Goal: Information Seeking & Learning: Compare options

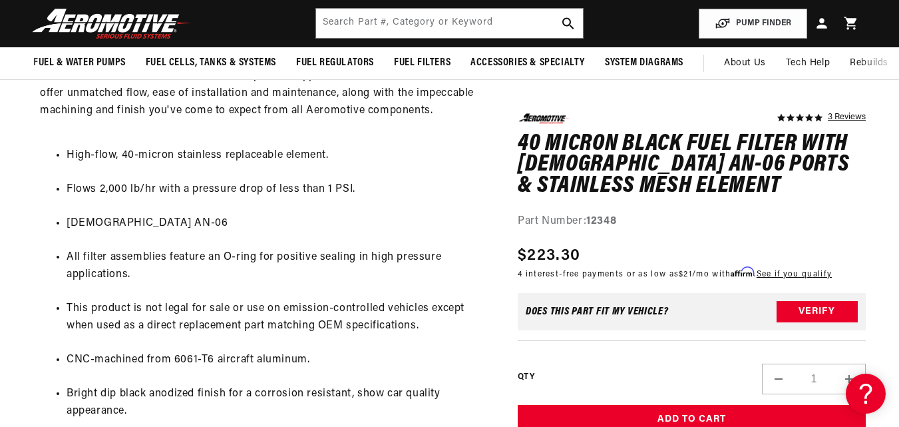
scroll to position [706, 0]
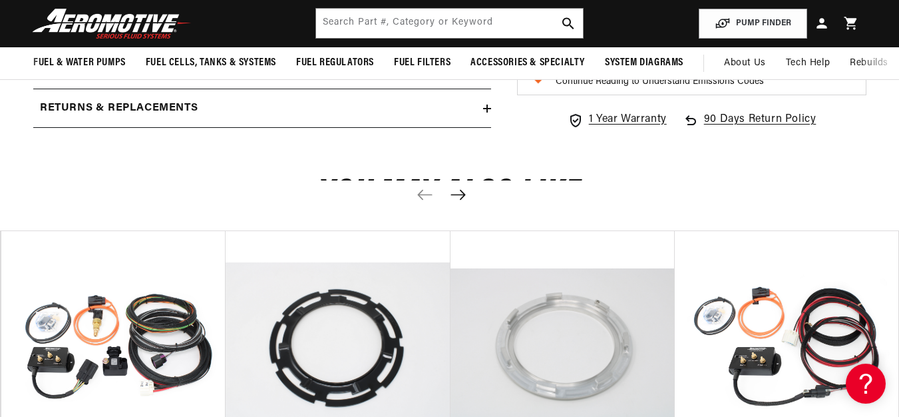
scroll to position [1406, 0]
click at [463, 202] on button "Next slide" at bounding box center [458, 195] width 29 height 29
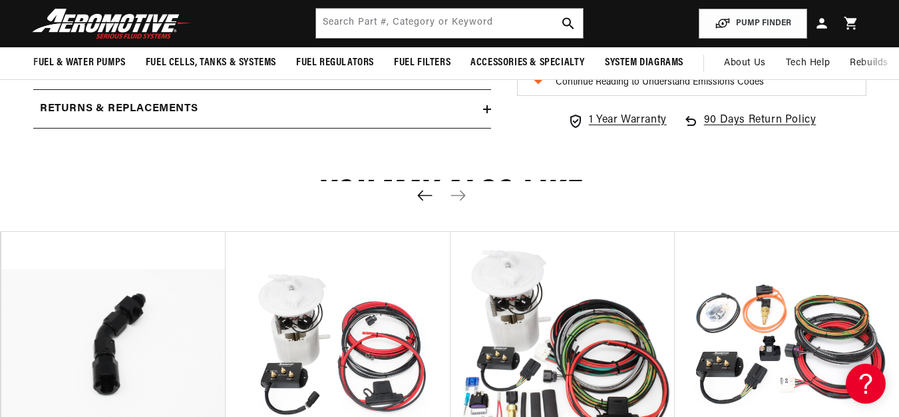
scroll to position [0, 899]
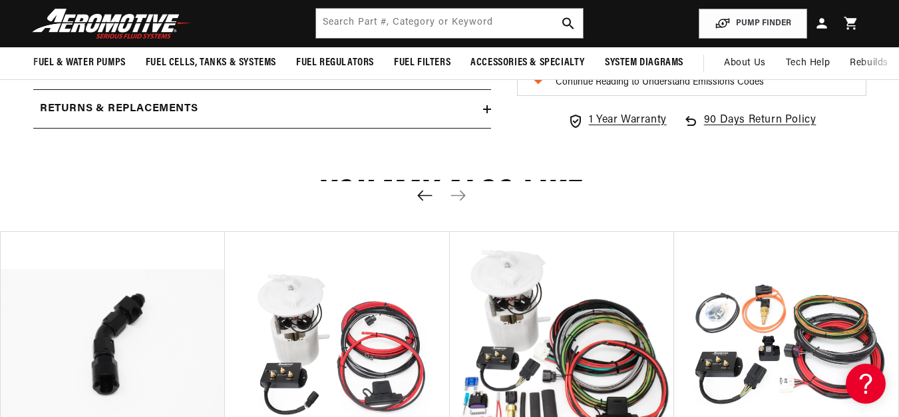
click at [422, 200] on icon "Previous slide" at bounding box center [424, 195] width 15 height 10
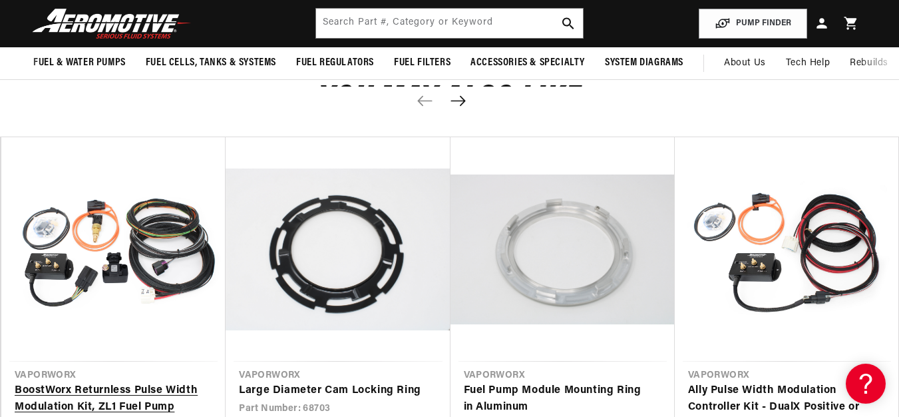
scroll to position [1477, 0]
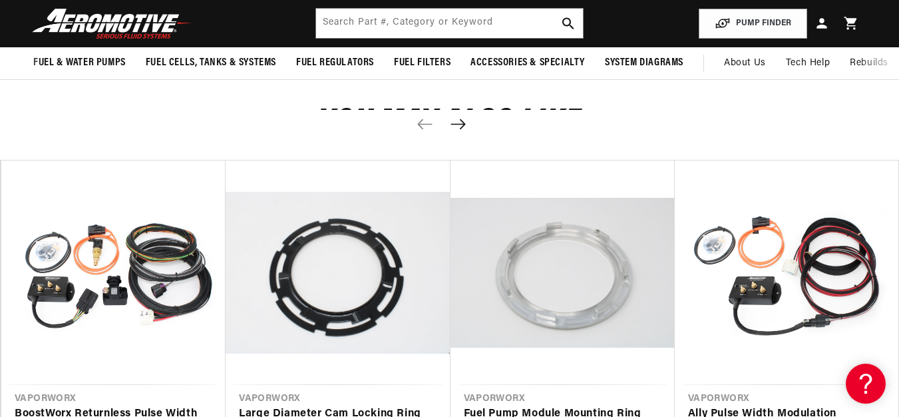
click at [466, 121] on icon "Next slide" at bounding box center [458, 123] width 17 height 11
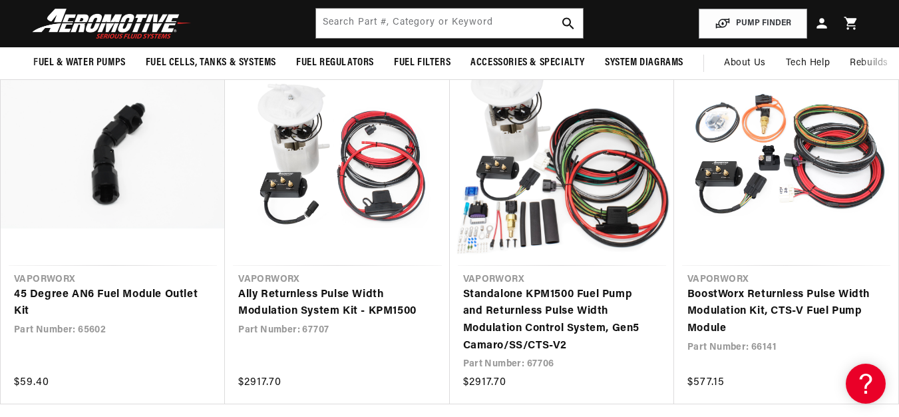
scroll to position [1585, 0]
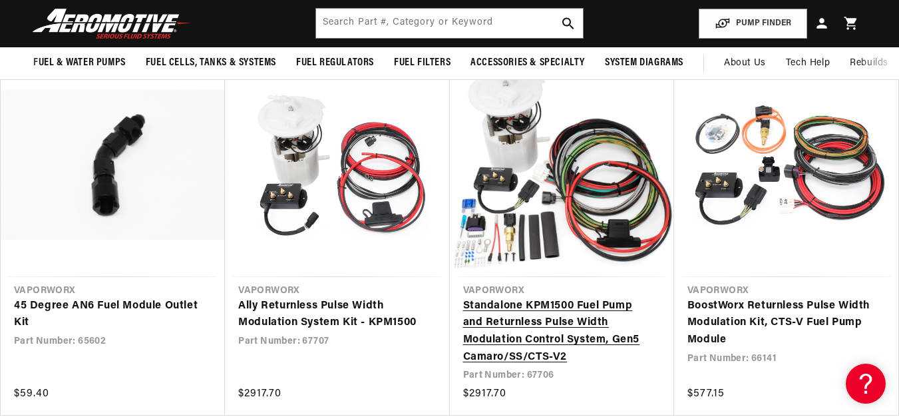
click at [543, 298] on link "Standalone KPM1500 Fuel Pump and Returnless Pulse Width Modulation Control Syst…" at bounding box center [555, 332] width 184 height 68
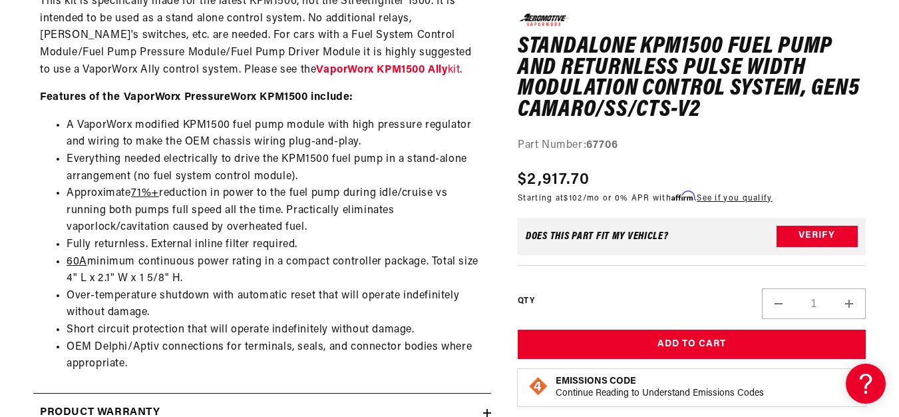
scroll to position [1985, 0]
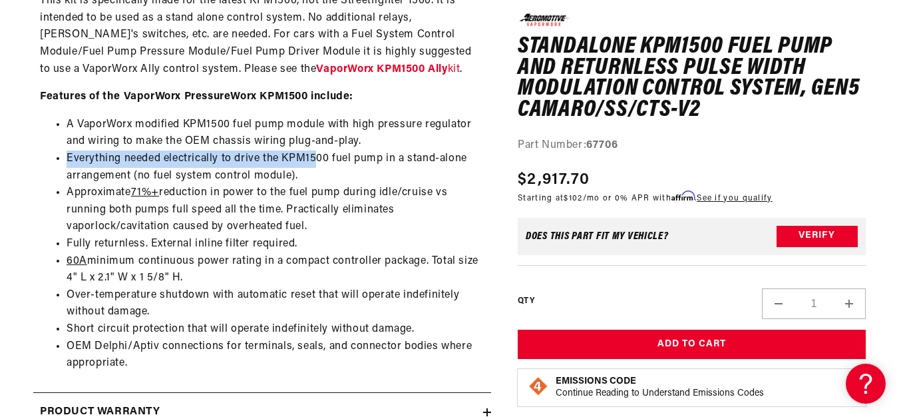
drag, startPoint x: 324, startPoint y: 151, endPoint x: 403, endPoint y: 147, distance: 79.3
click at [403, 147] on ul "A VaporWorx modified KPM1500 fuel pump module with high pressure regulator and …" at bounding box center [262, 245] width 445 height 256
click at [363, 150] on li "A VaporWorx modified KPM1500 fuel pump module with high pressure regulator and …" at bounding box center [276, 134] width 418 height 34
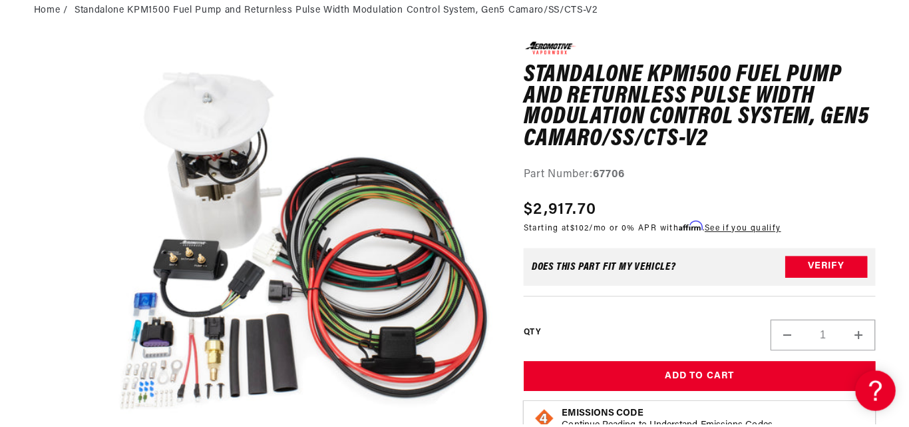
scroll to position [148, 0]
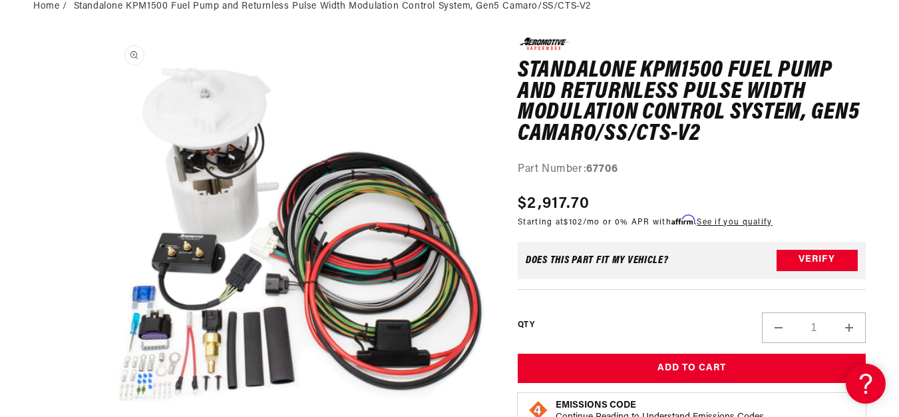
click at [107, 416] on button "Open media 1 in modal" at bounding box center [107, 421] width 0 height 0
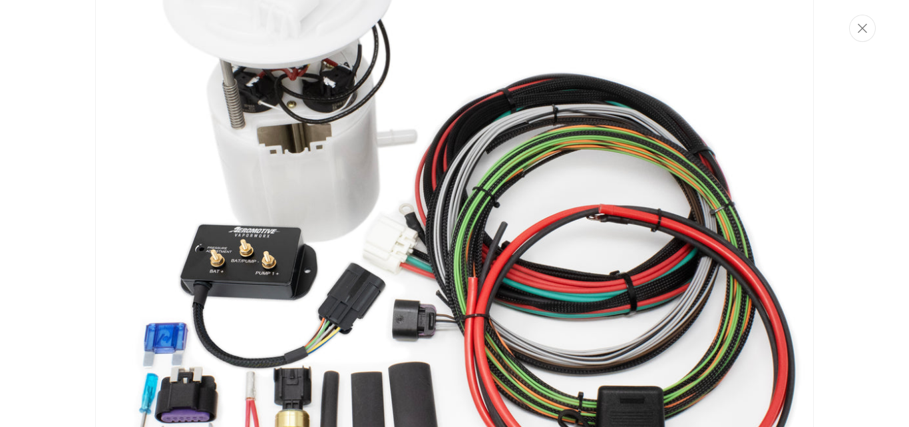
scroll to position [159, 0]
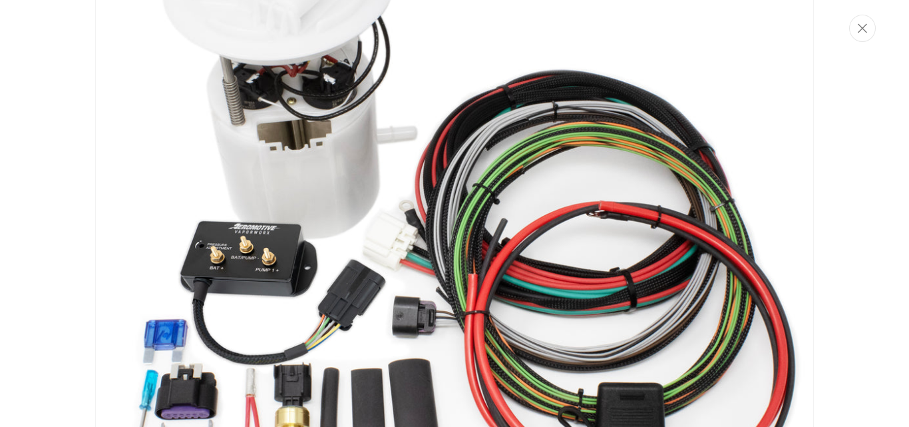
click at [266, 114] on img "Media gallery" at bounding box center [454, 213] width 719 height 719
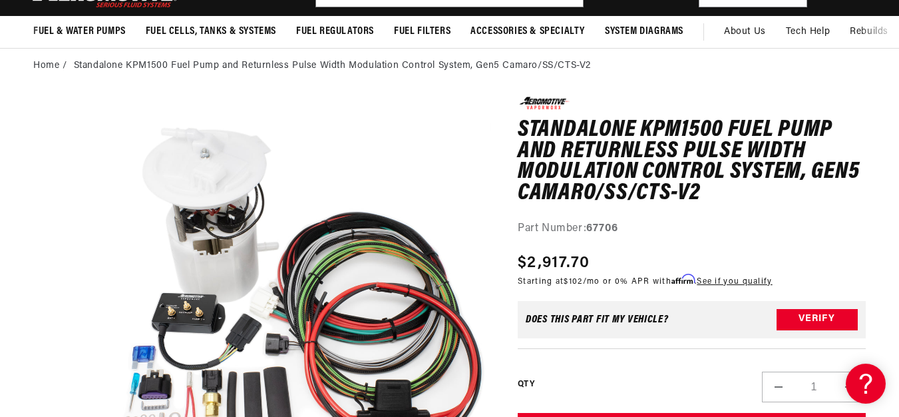
scroll to position [0, 0]
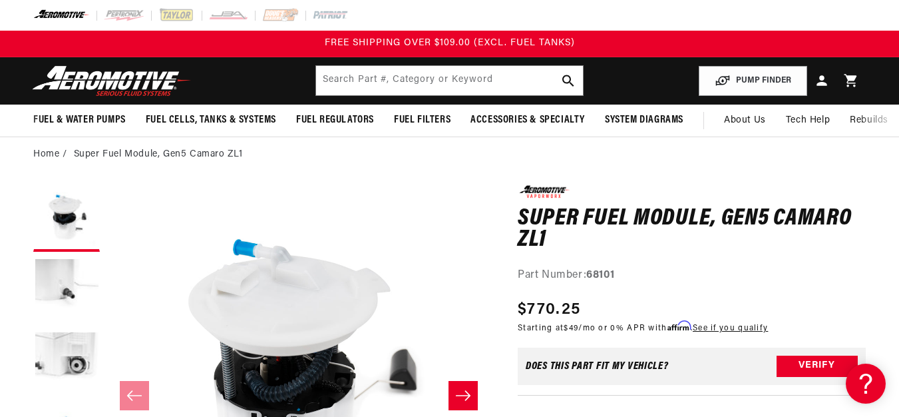
click at [706, 252] on div "0.0 star rating Write a review Super Fuel Module, Gen5 Camaro ZL1 Super Fuel Mo…" at bounding box center [692, 234] width 348 height 99
click at [443, 75] on input "text" at bounding box center [450, 80] width 268 height 29
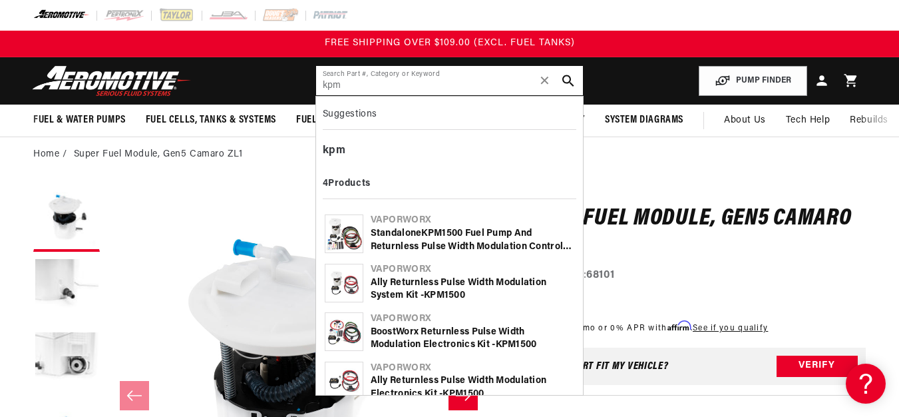
type input "kpm"
click at [435, 226] on div "VaporWorx" at bounding box center [473, 220] width 204 height 13
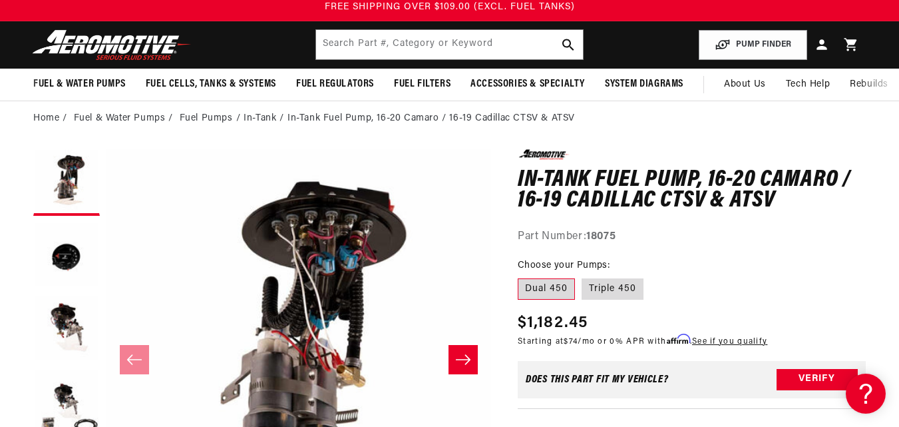
scroll to position [144, 0]
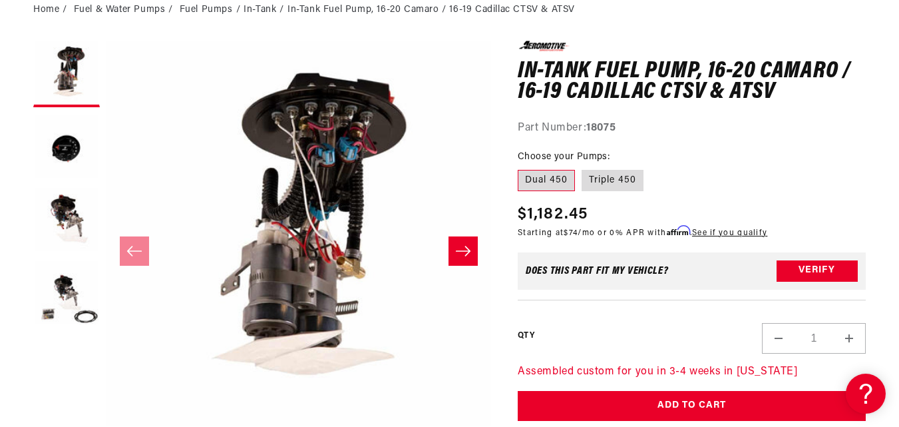
drag, startPoint x: 905, startPoint y: 47, endPoint x: 905, endPoint y: 70, distance: 23.3
click at [899, 70] on html "Skip to content Your cart Your cart is empty Loading... You may also like Subto…" at bounding box center [449, 69] width 899 height 427
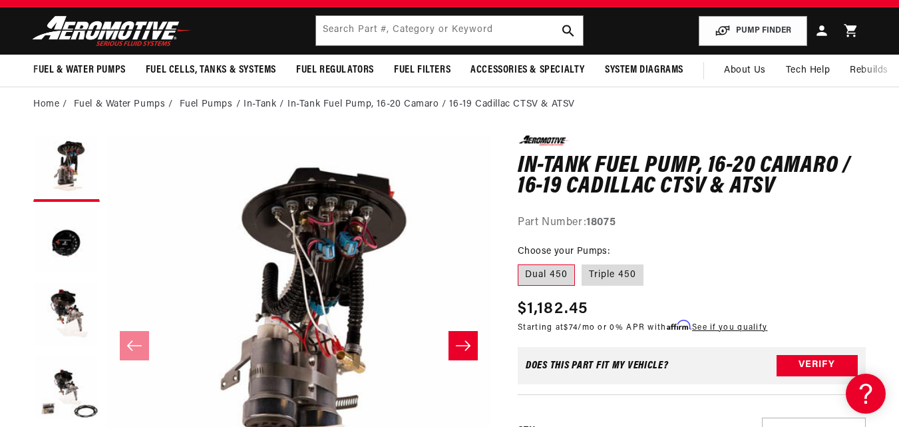
scroll to position [45, 0]
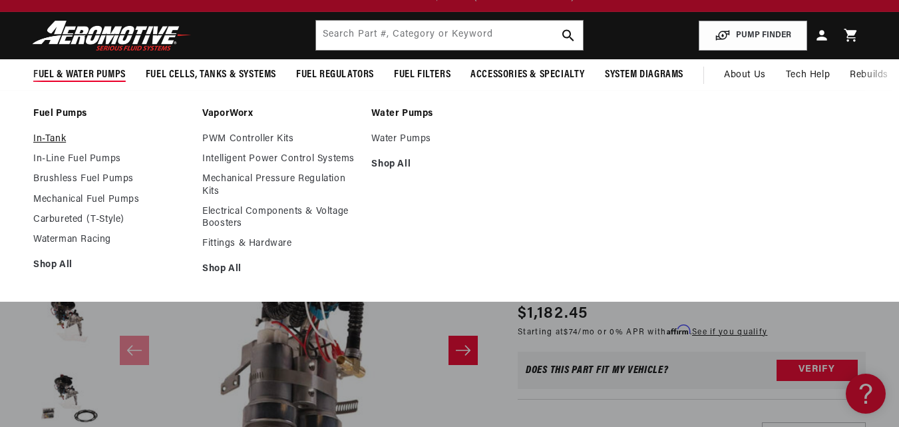
click at [57, 136] on link "In-Tank" at bounding box center [111, 139] width 156 height 12
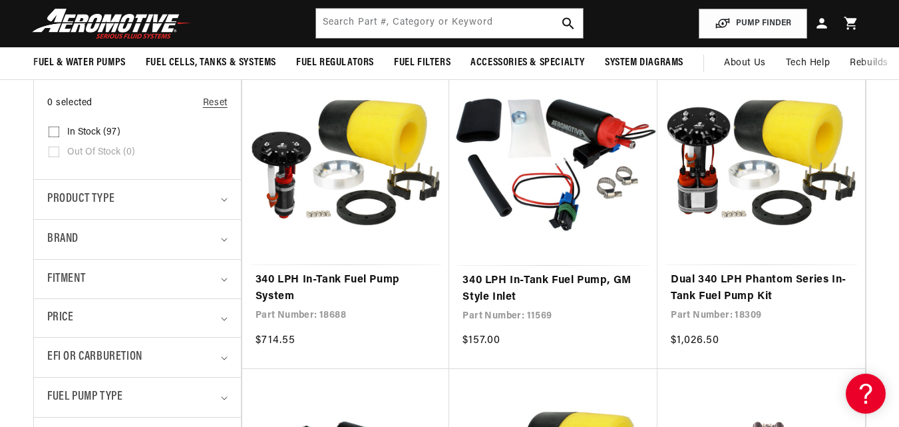
scroll to position [263, 0]
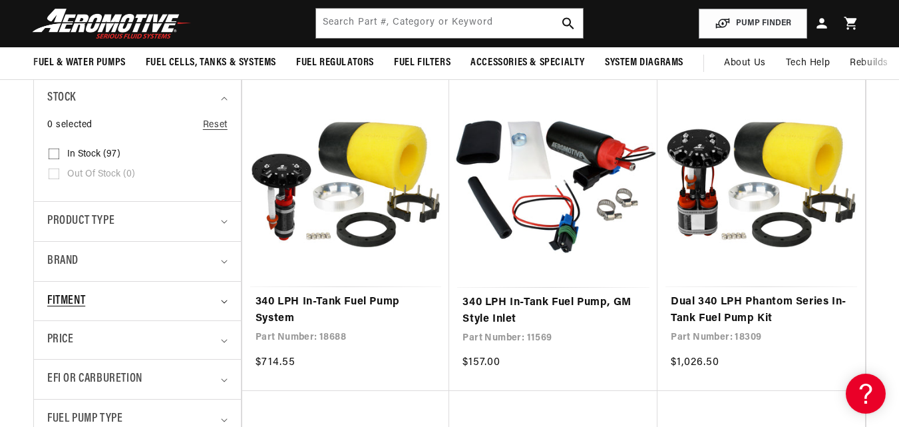
click at [215, 303] on div "Fitment" at bounding box center [131, 301] width 168 height 19
click at [56, 380] on input "Vehicle Specific (38) Vehicle Specific (38 products)" at bounding box center [54, 379] width 11 height 11
checkbox input "true"
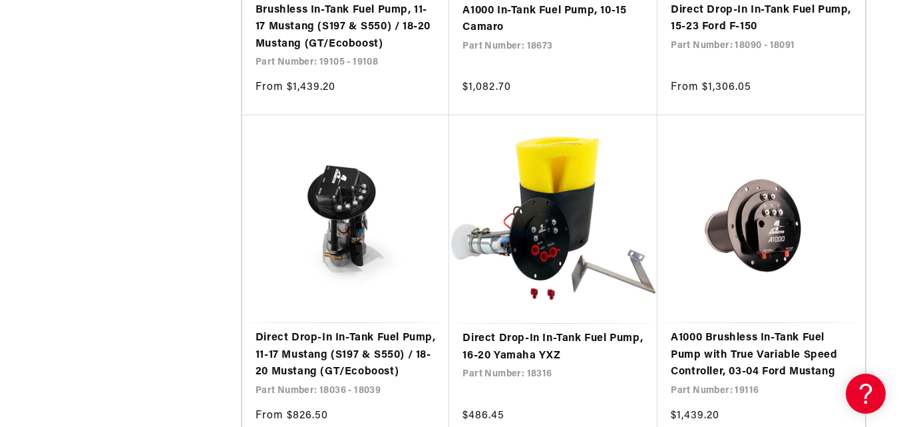
scroll to position [2238, 0]
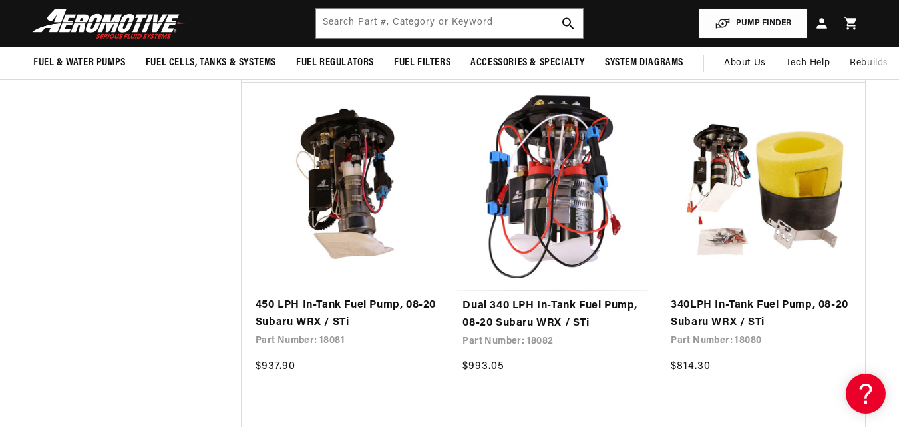
scroll to position [3096, 0]
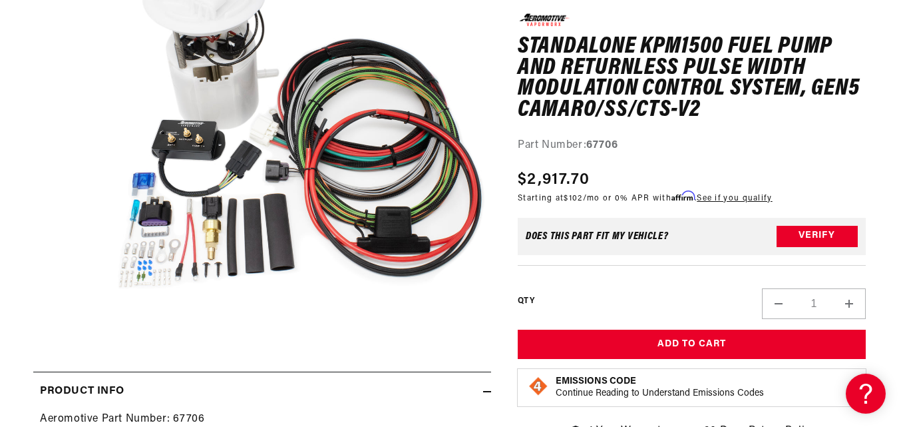
scroll to position [294, 0]
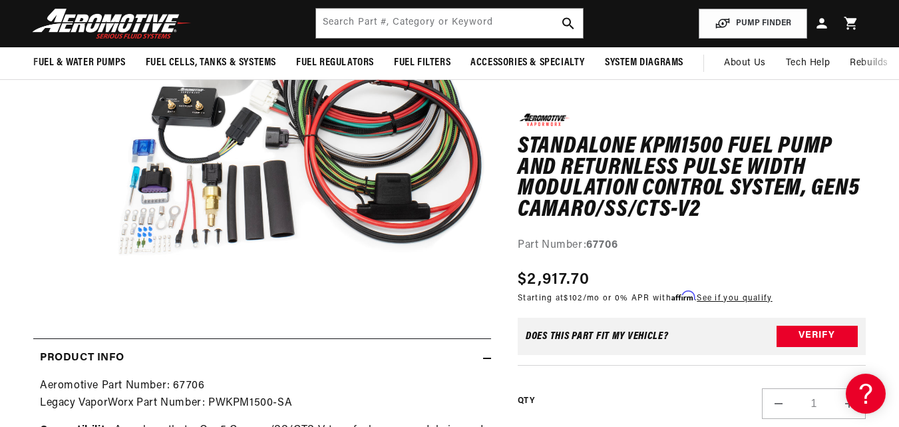
click at [62, 169] on media-gallery "Skip to product information Open media 1 in modal Watch Video" at bounding box center [262, 101] width 458 height 421
click at [39, 260] on media-gallery "Skip to product information Open media 1 in modal Watch Video" at bounding box center [262, 101] width 458 height 421
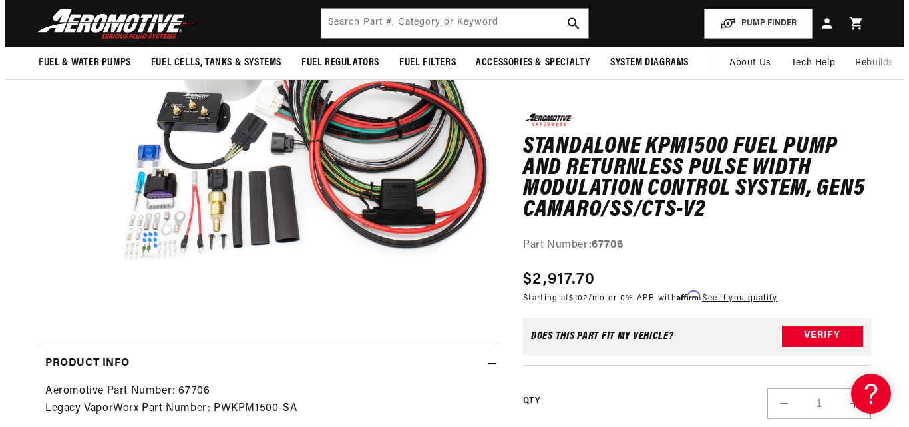
scroll to position [288, 0]
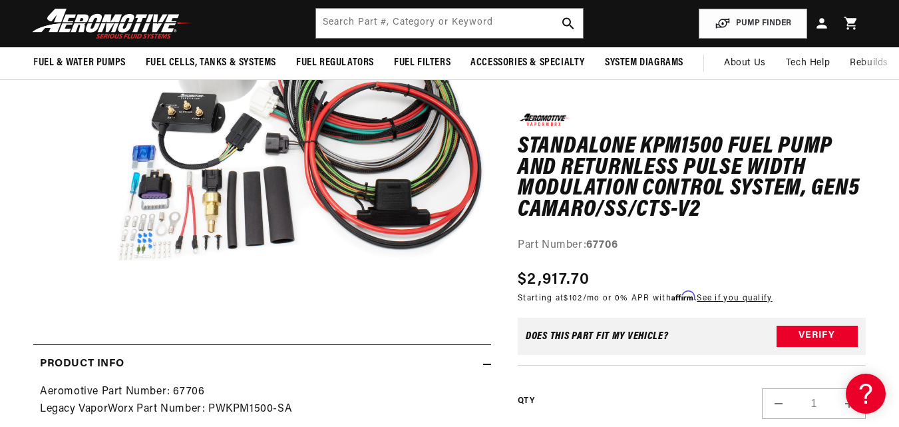
drag, startPoint x: 139, startPoint y: 219, endPoint x: 176, endPoint y: 253, distance: 49.9
click at [107, 281] on button "Open media 1 in modal" at bounding box center [107, 281] width 0 height 0
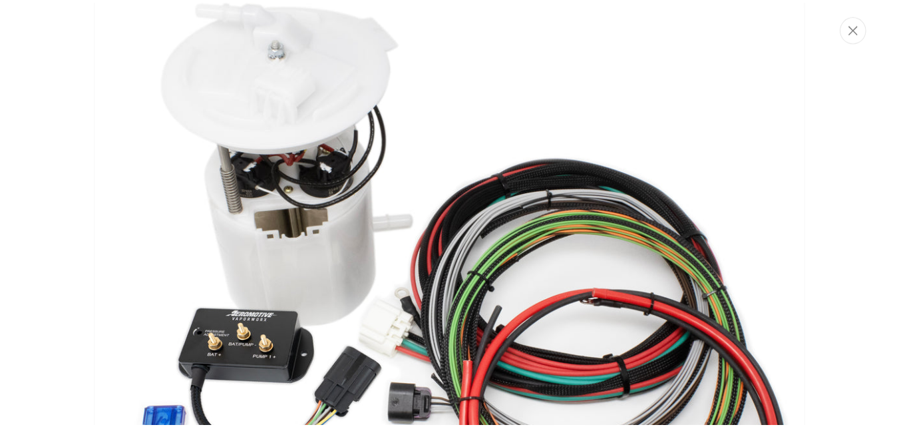
scroll to position [159, 0]
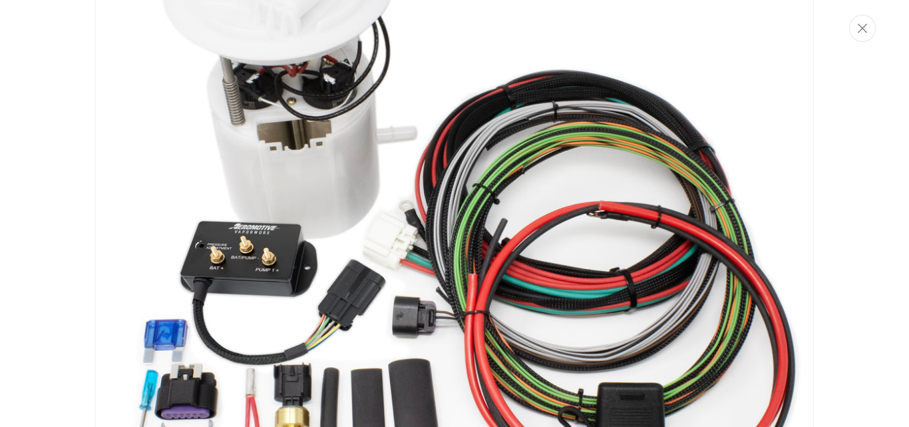
drag, startPoint x: 176, startPoint y: 253, endPoint x: 854, endPoint y: 22, distance: 716.6
click at [854, 22] on button "Close" at bounding box center [862, 28] width 27 height 27
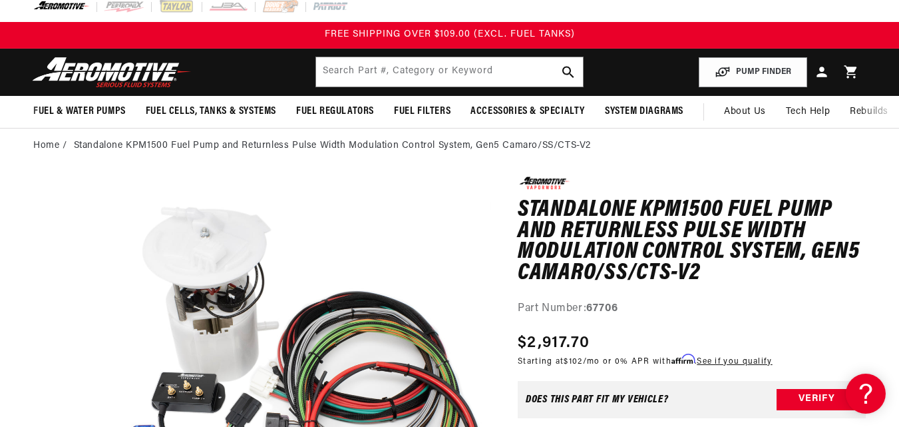
scroll to position [0, 0]
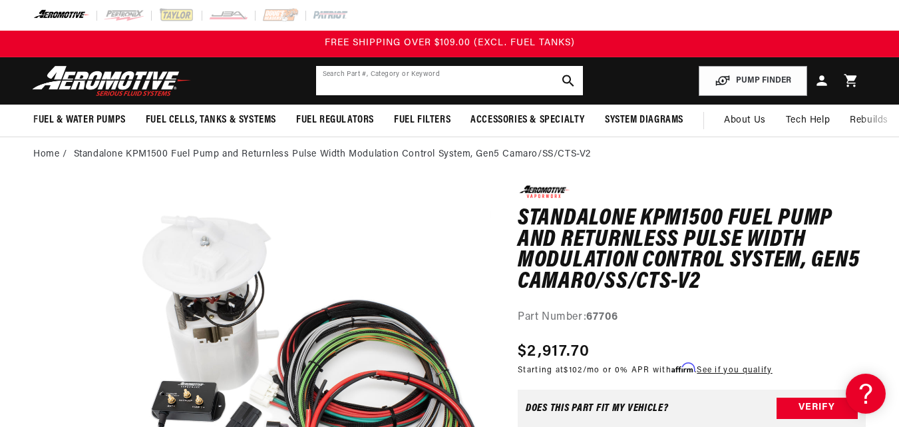
click at [400, 76] on input "text" at bounding box center [450, 80] width 268 height 29
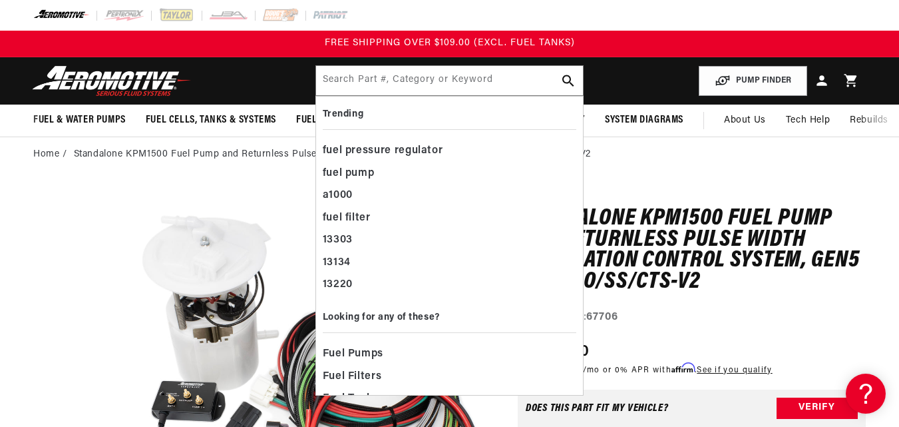
click at [685, 151] on ol "Home Standalone KPM1500 Fuel Pump and Returnless Pulse Width Modulation Control…" at bounding box center [449, 154] width 833 height 15
